Goal: Task Accomplishment & Management: Use online tool/utility

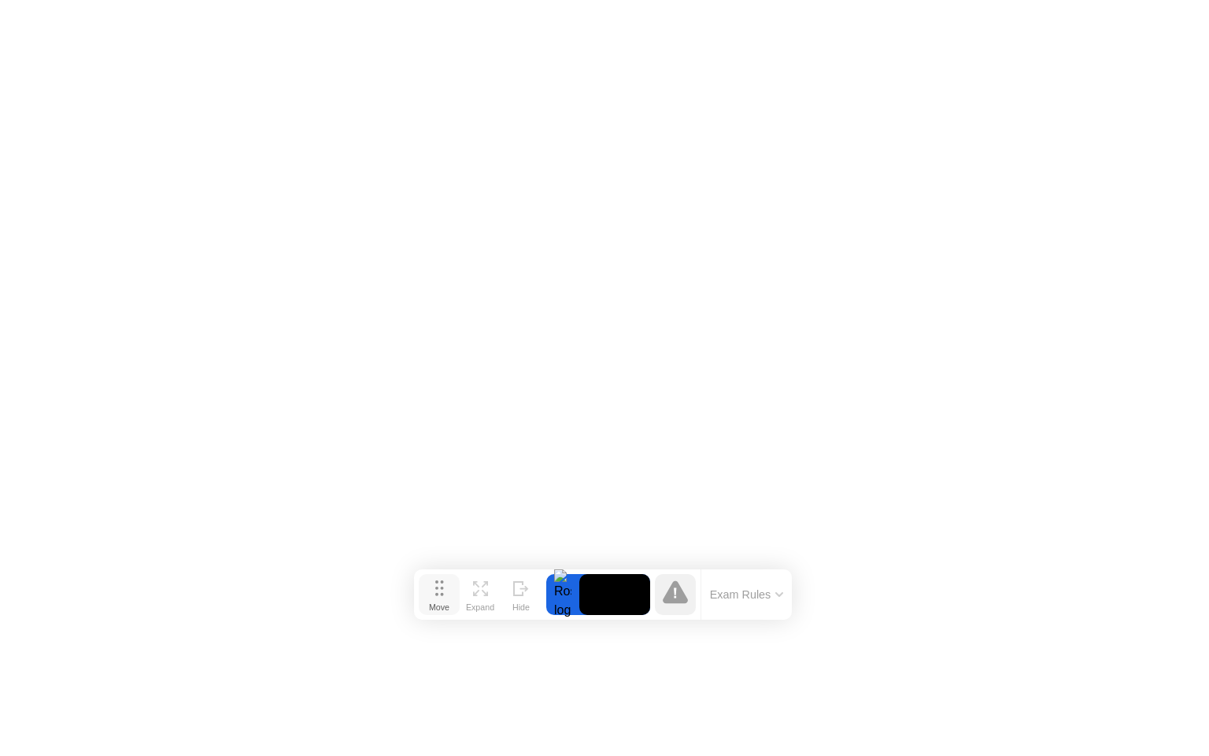
drag, startPoint x: 447, startPoint y: 730, endPoint x: 446, endPoint y: 594, distance: 136.2
click at [446, 594] on button "Move" at bounding box center [439, 594] width 41 height 41
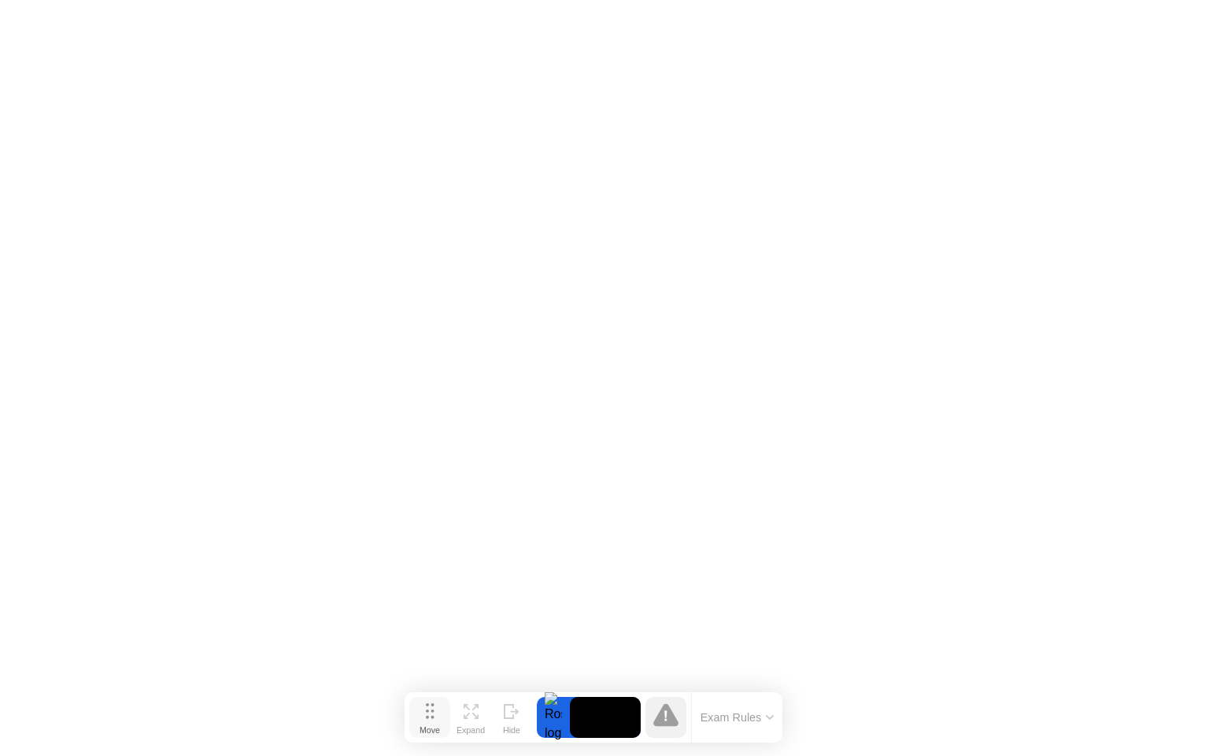
drag, startPoint x: 444, startPoint y: 596, endPoint x: 437, endPoint y: 723, distance: 127.7
click at [437, 723] on button "Move" at bounding box center [429, 717] width 41 height 41
click at [472, 730] on div "Expand" at bounding box center [473, 734] width 28 height 9
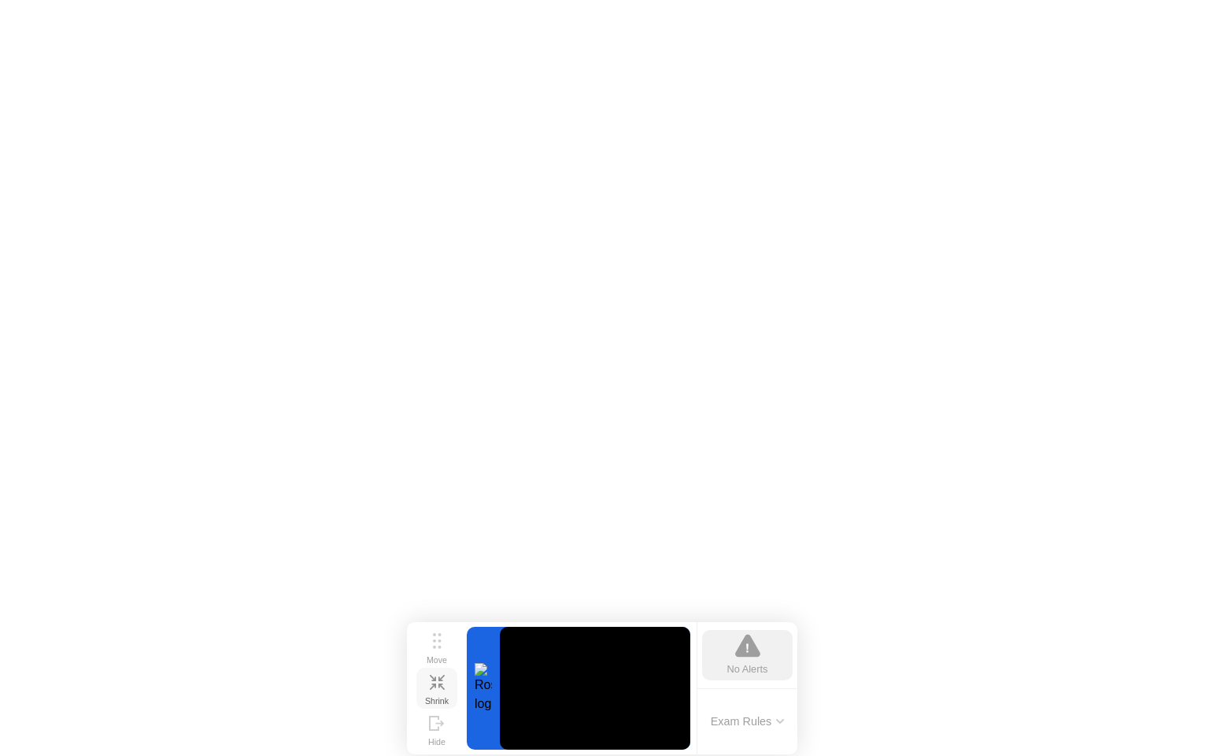
click at [437, 683] on icon at bounding box center [437, 682] width 15 height 15
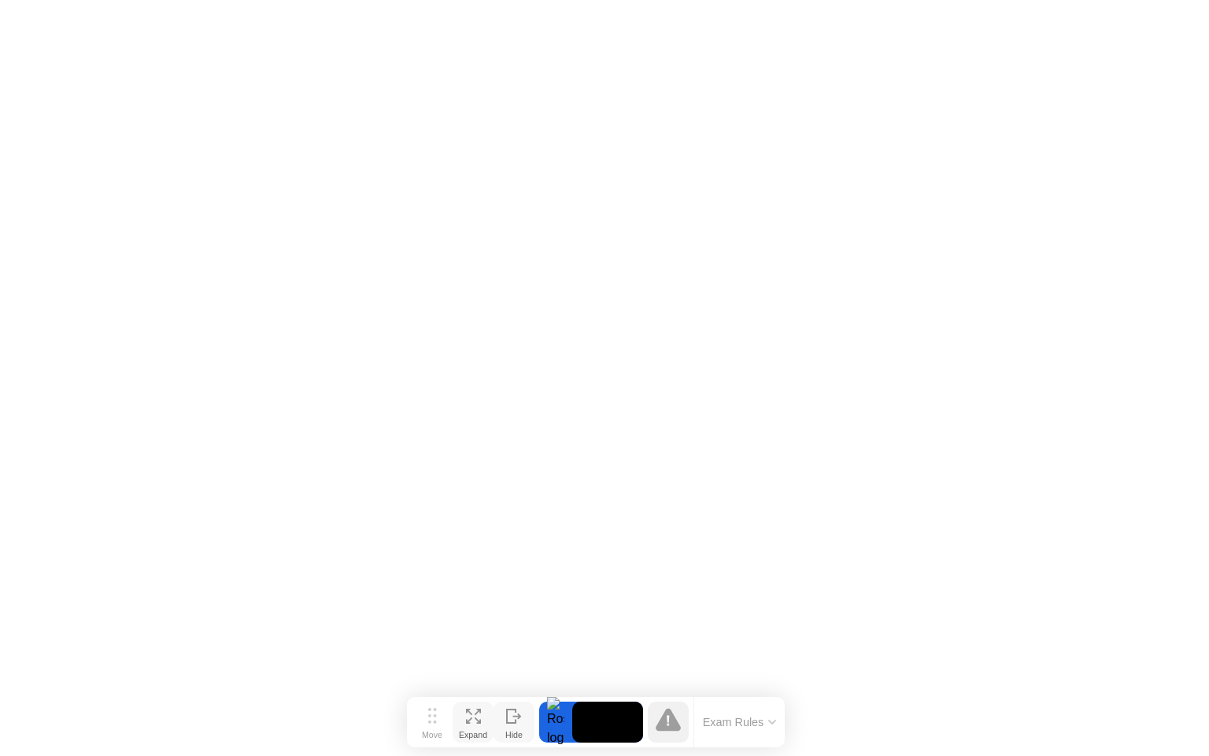
click at [509, 730] on div "Hide" at bounding box center [513, 734] width 17 height 9
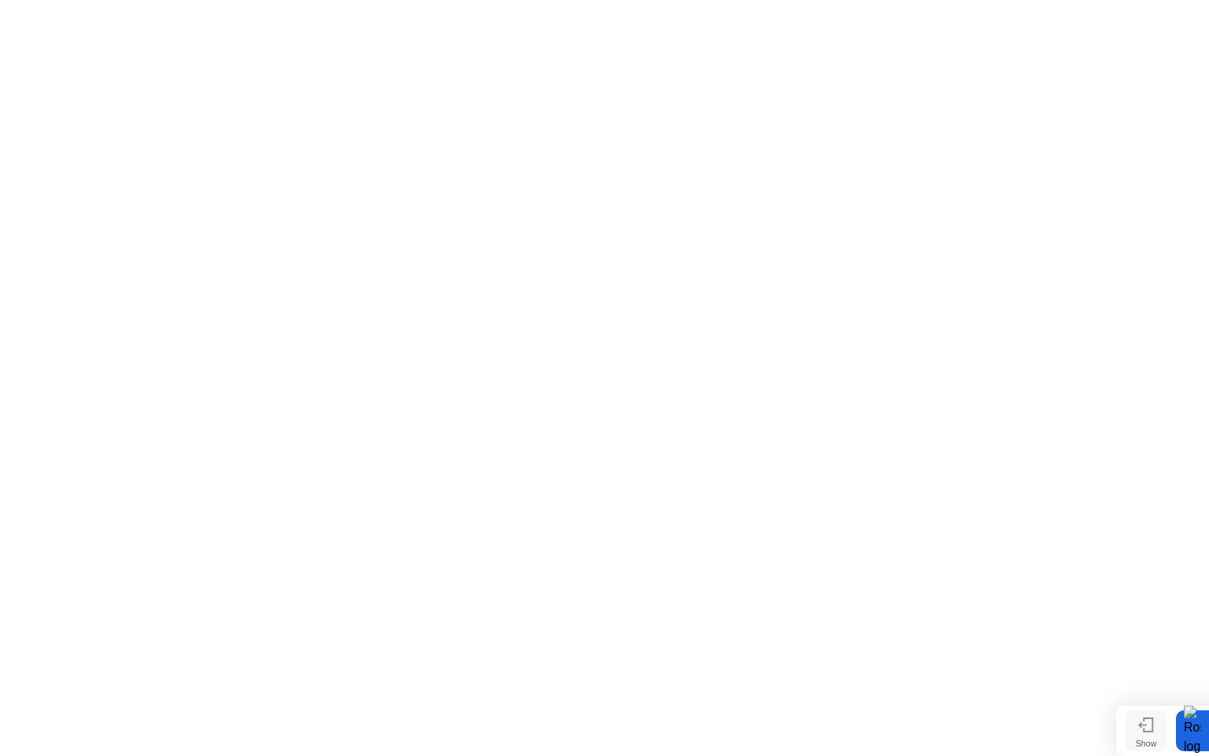
click at [1152, 728] on icon at bounding box center [1148, 724] width 9 height 13
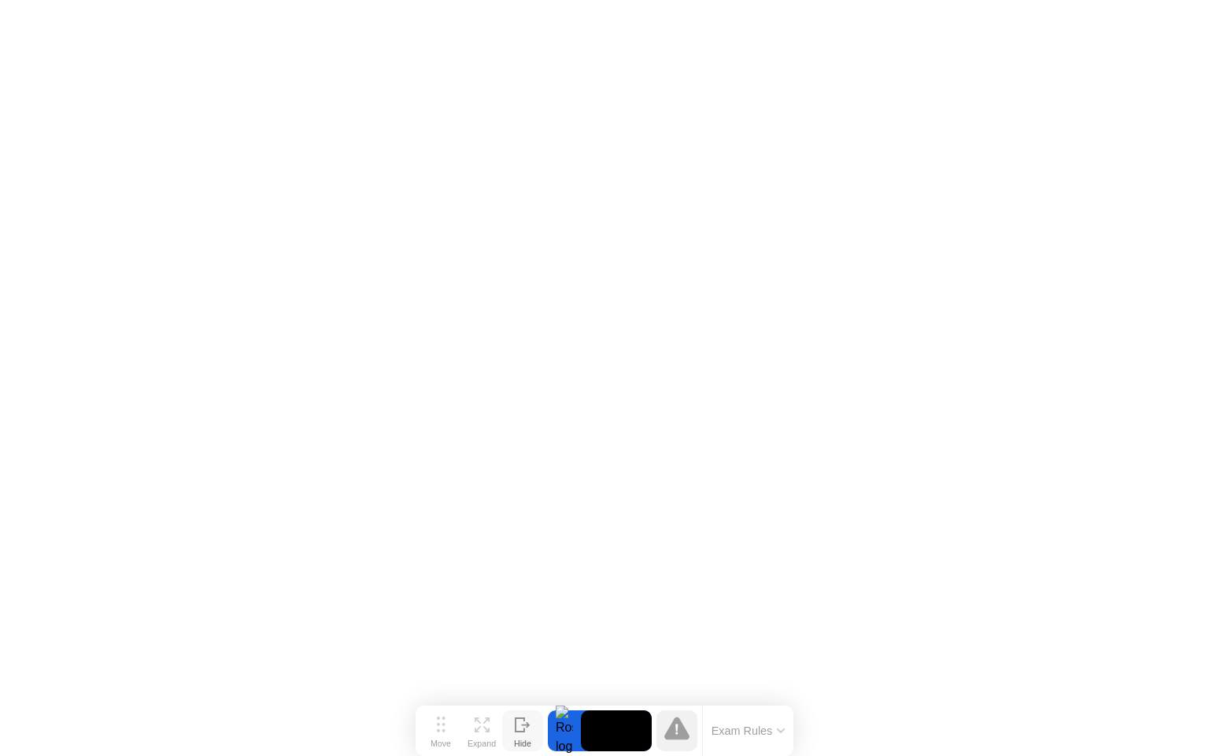
click at [679, 727] on icon at bounding box center [676, 727] width 25 height 23
click at [761, 727] on button "Exam Rules" at bounding box center [748, 730] width 83 height 14
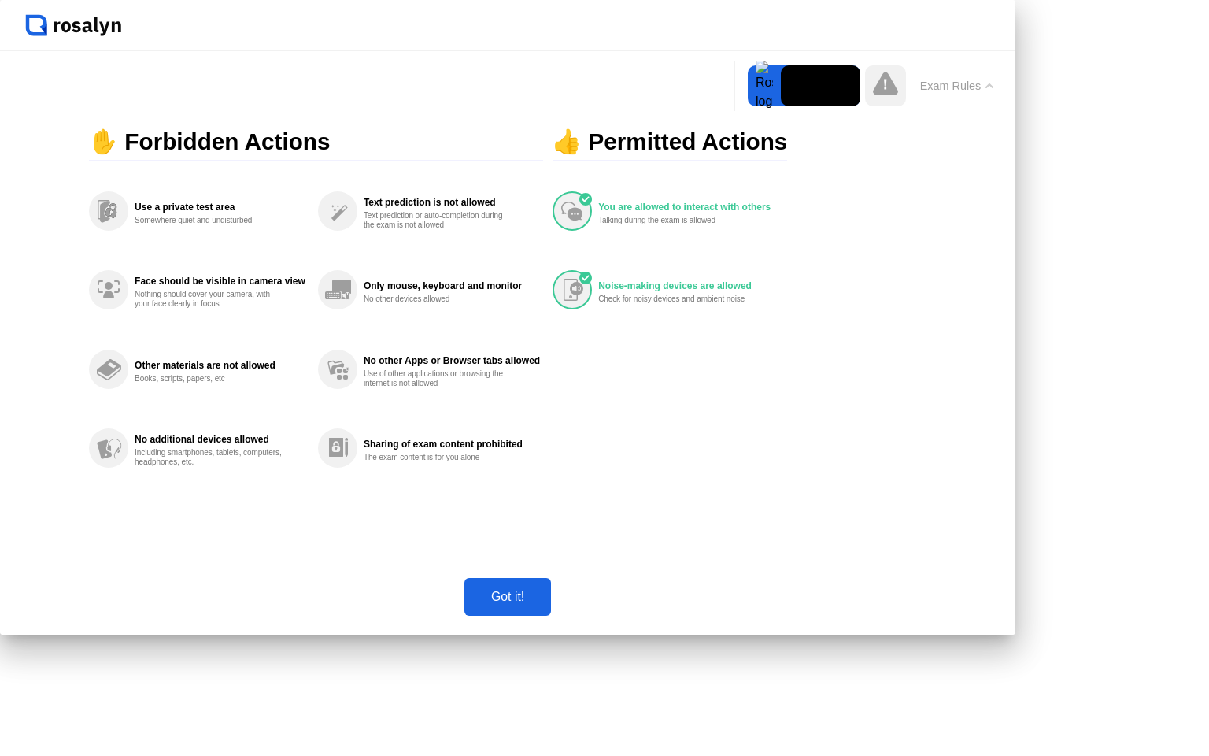
click at [546, 604] on div "Got it!" at bounding box center [507, 597] width 77 height 14
click img
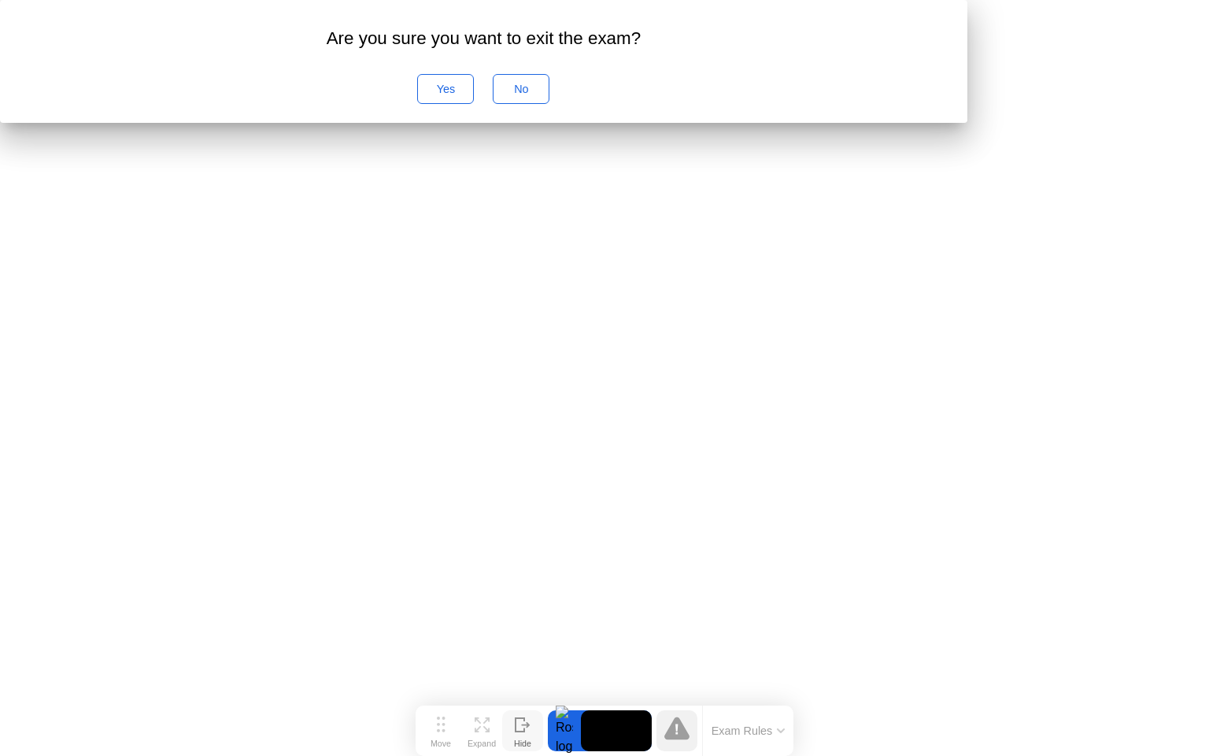
click at [468, 95] on div "Yes" at bounding box center [446, 89] width 46 height 13
